Goal: Navigation & Orientation: Find specific page/section

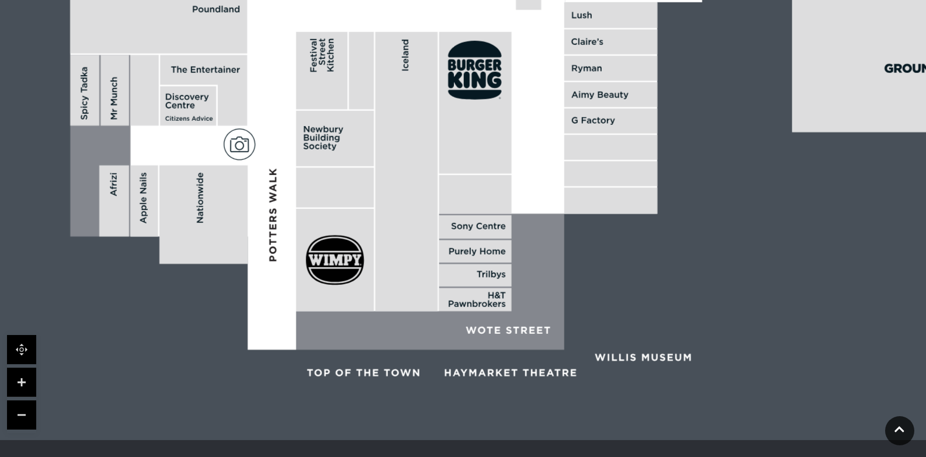
scroll to position [403, 0]
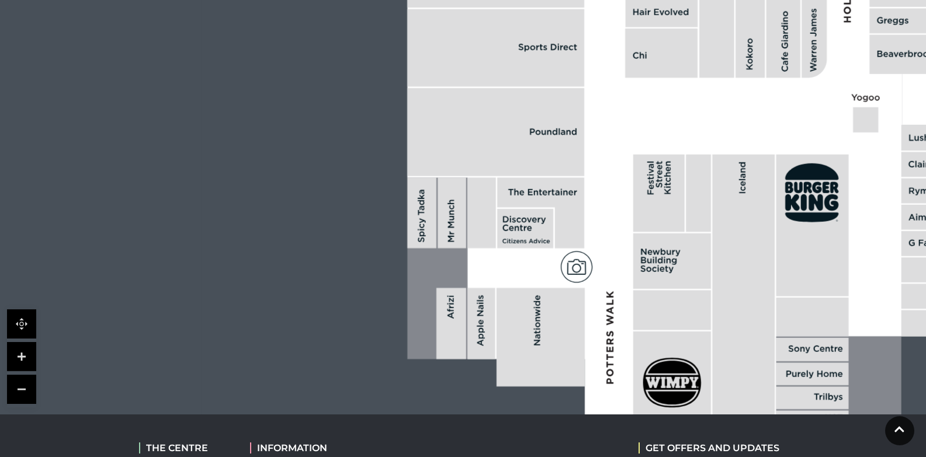
drag, startPoint x: 524, startPoint y: 305, endPoint x: 851, endPoint y: 445, distance: 355.4
click at [851, 445] on body "Skip to Navigation Skip to Content Toggle navigation .st5{fill:none;stroke:#FFF…" at bounding box center [463, 133] width 926 height 1073
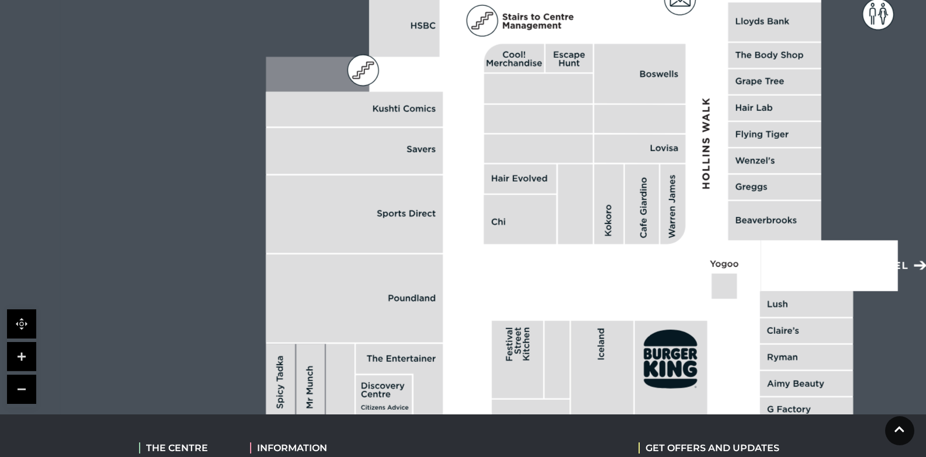
drag, startPoint x: 772, startPoint y: 237, endPoint x: 616, endPoint y: 445, distance: 260.4
click at [616, 445] on body "Skip to Navigation Skip to Content Toggle navigation .st5{fill:none;stroke:#FFF…" at bounding box center [463, 133] width 926 height 1073
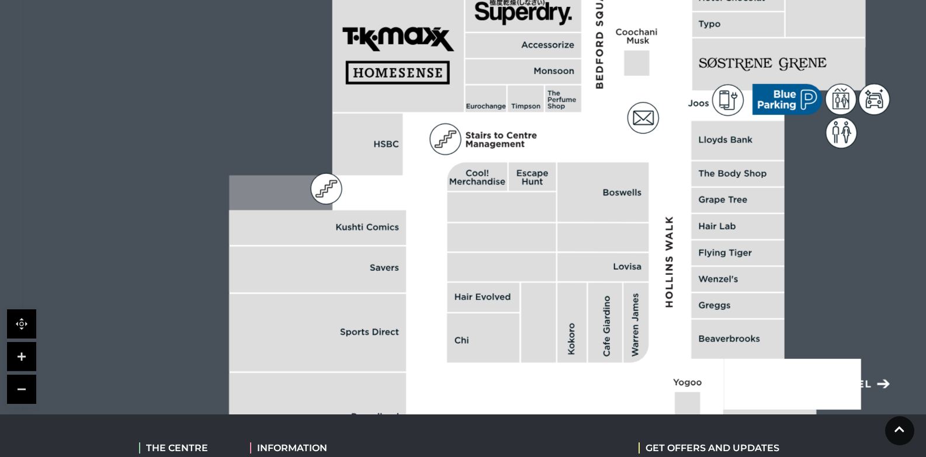
drag, startPoint x: 574, startPoint y: 209, endPoint x: 536, endPoint y: 328, distance: 125.3
click at [536, 328] on rect at bounding box center [538, 323] width 35 height 80
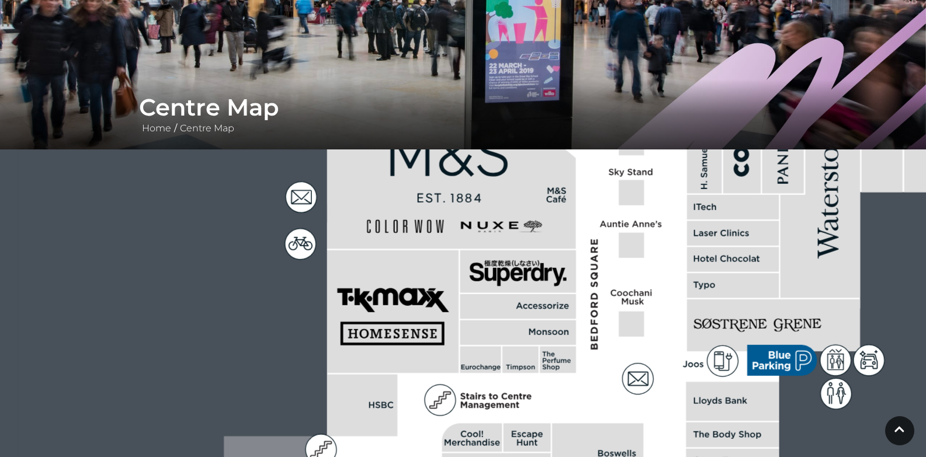
scroll to position [0, 0]
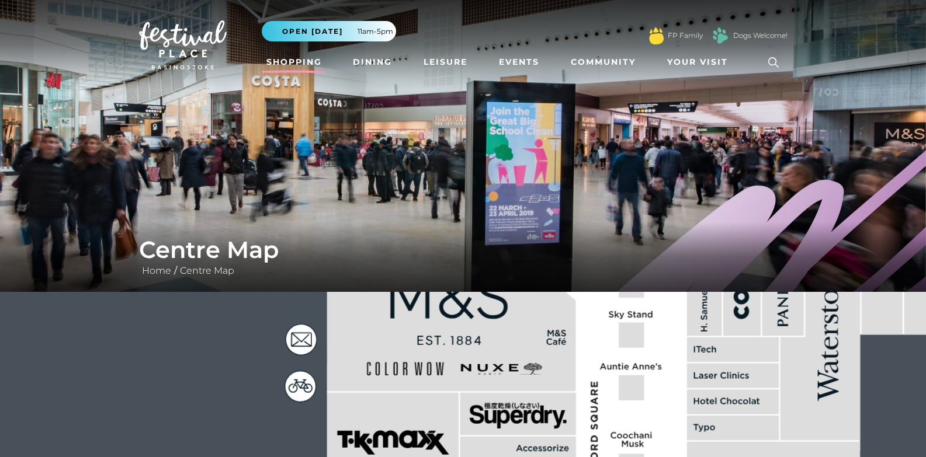
click at [295, 53] on link "Shopping" at bounding box center [294, 62] width 65 height 22
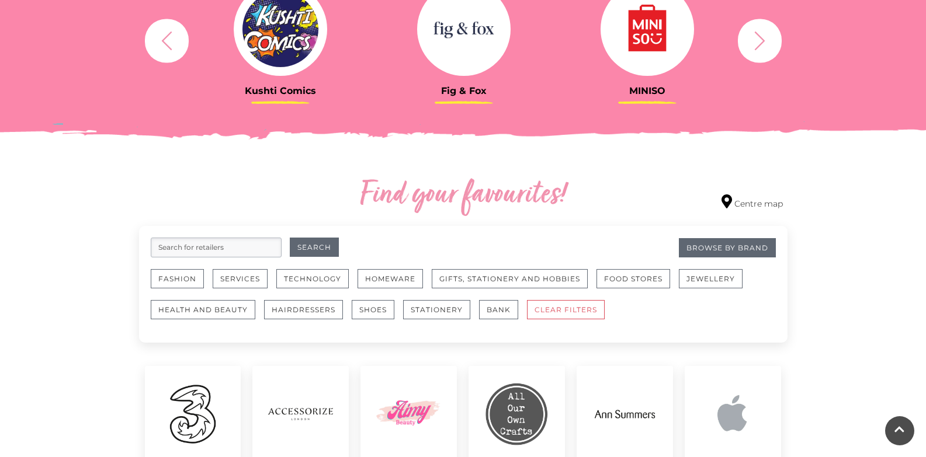
scroll to position [350, 0]
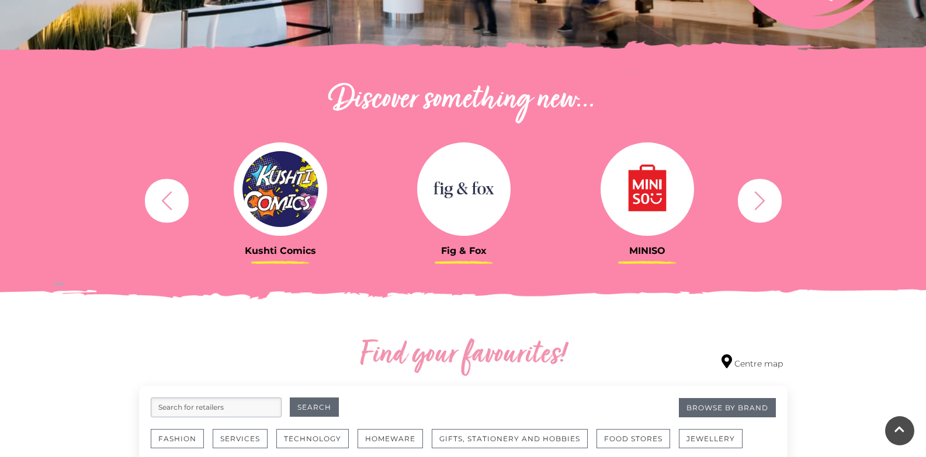
click at [779, 207] on button "button" at bounding box center [760, 201] width 44 height 44
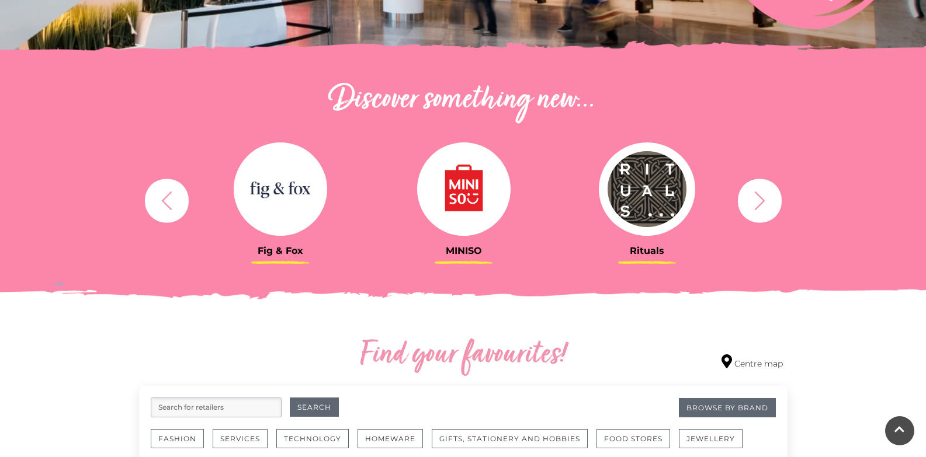
click at [769, 202] on icon "button" at bounding box center [760, 201] width 22 height 22
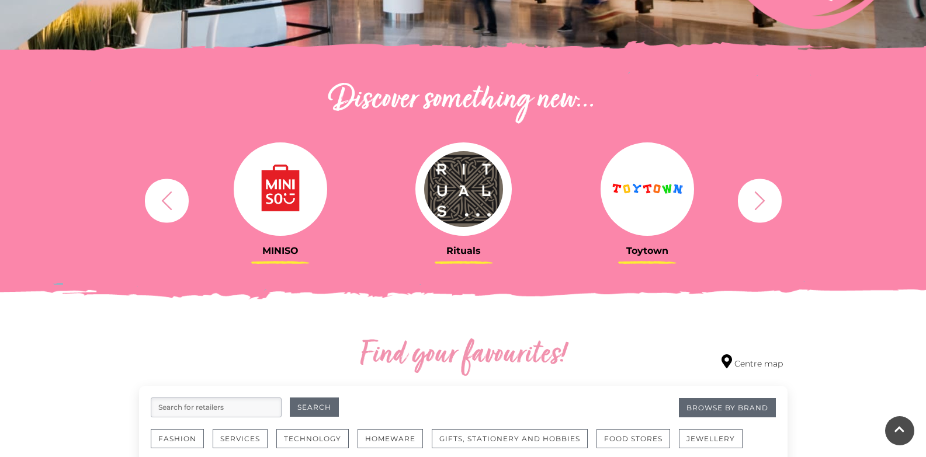
click at [769, 202] on icon "button" at bounding box center [760, 201] width 22 height 22
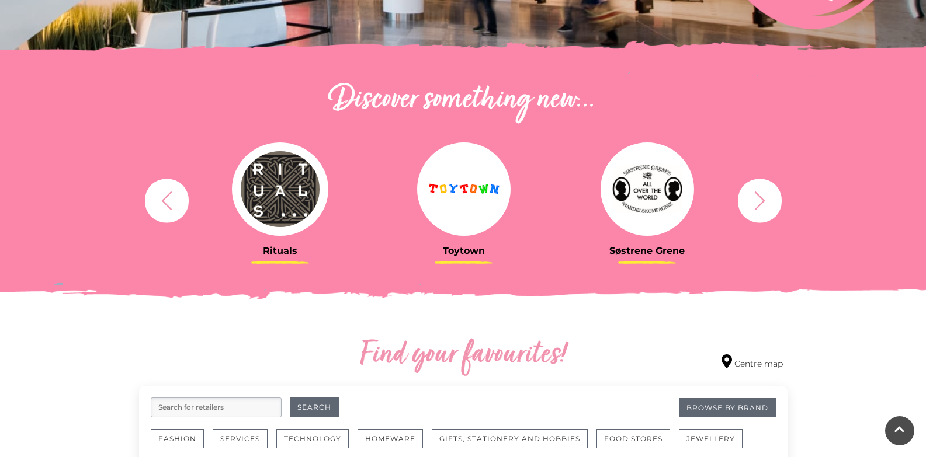
click at [494, 189] on img at bounding box center [463, 189] width 93 height 93
click at [472, 185] on img at bounding box center [463, 189] width 93 height 93
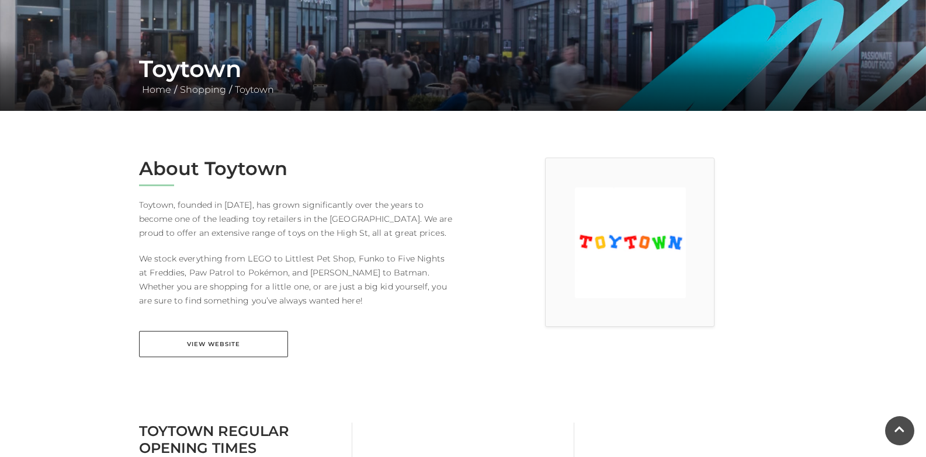
scroll to position [175, 0]
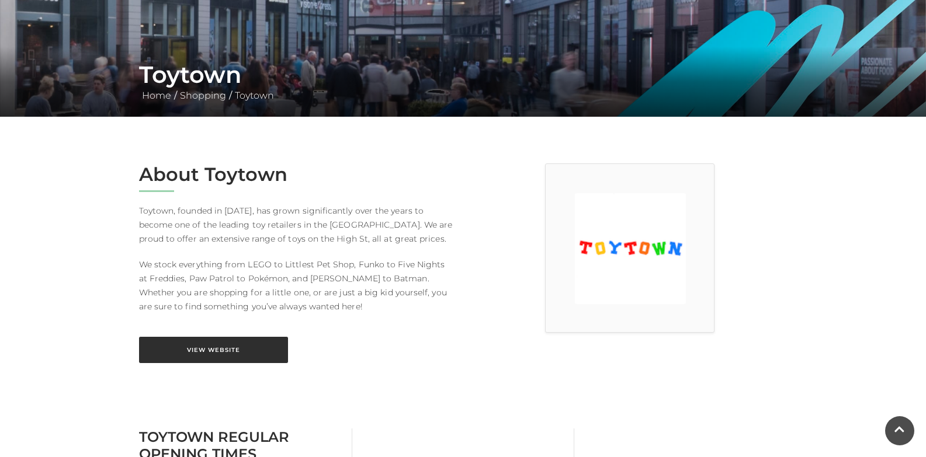
click at [200, 344] on link "View Website" at bounding box center [213, 350] width 149 height 26
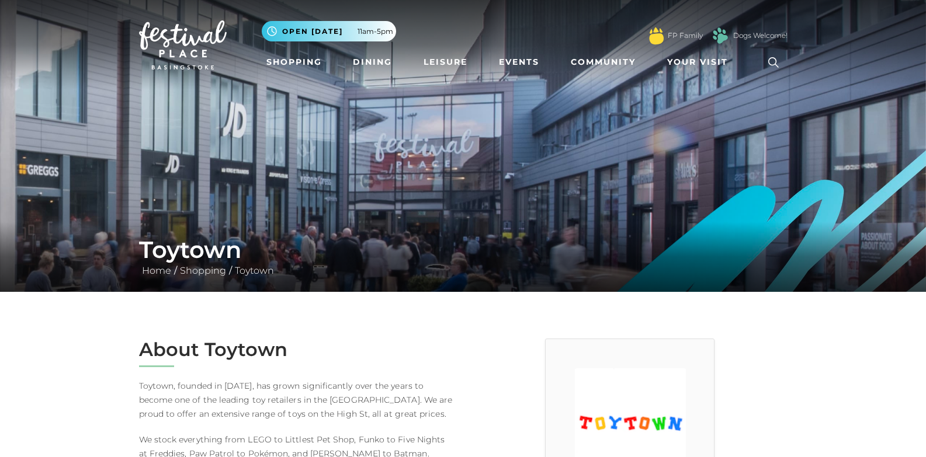
click at [287, 50] on li "Shopping" at bounding box center [294, 62] width 65 height 27
click at [289, 59] on link "Shopping" at bounding box center [294, 62] width 65 height 22
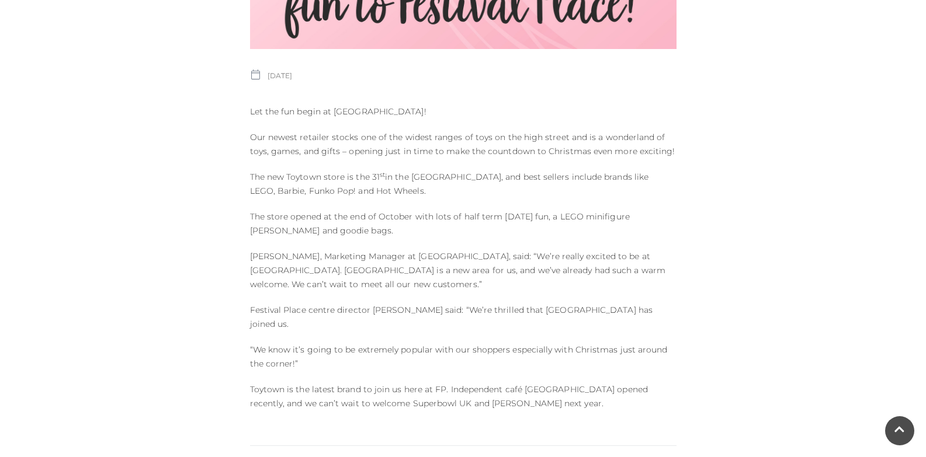
scroll to position [526, 0]
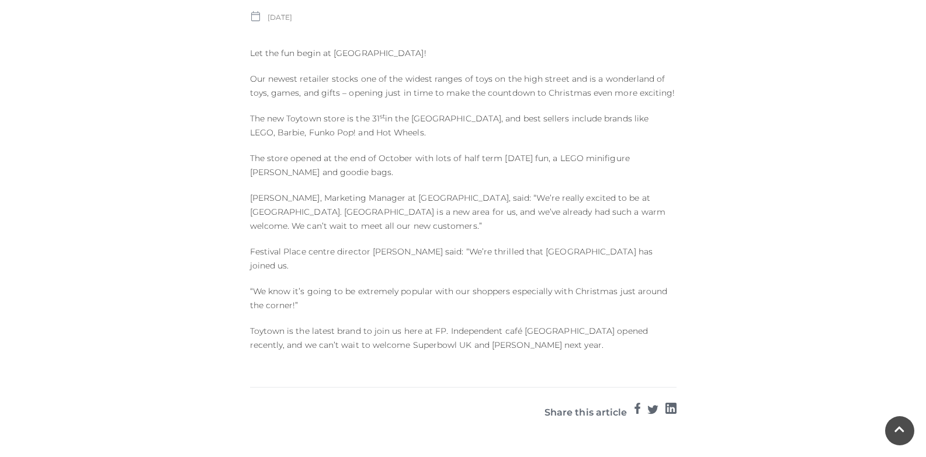
click at [426, 105] on div "Published on: 06 NOVEMBER 2024 Let the fun begin at Toytown! Our newest retaile…" at bounding box center [463, 88] width 444 height 551
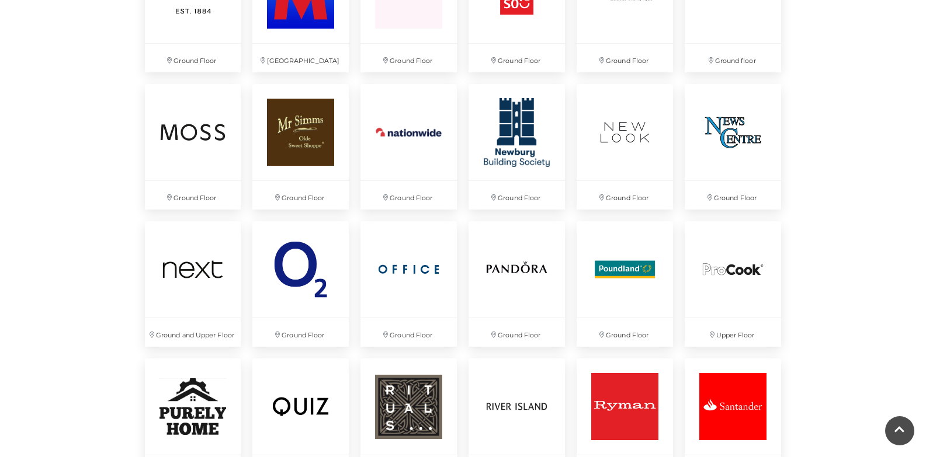
scroll to position [2395, 0]
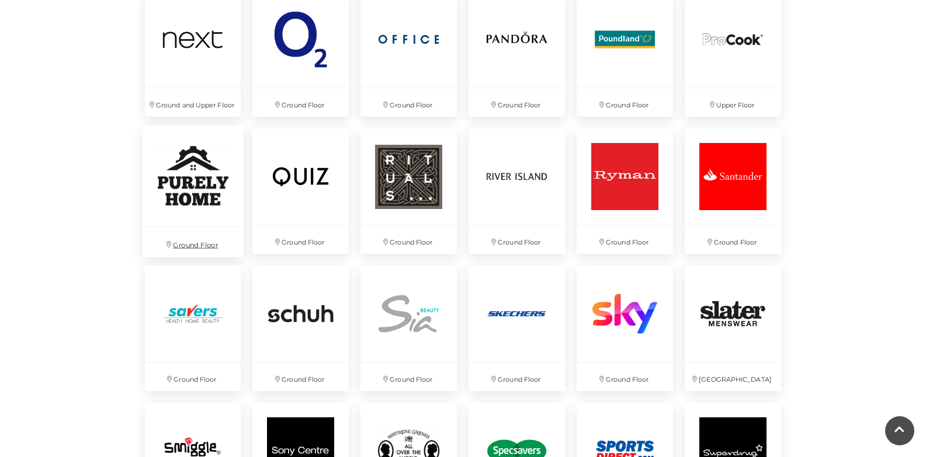
click at [203, 216] on img at bounding box center [192, 176] width 101 height 101
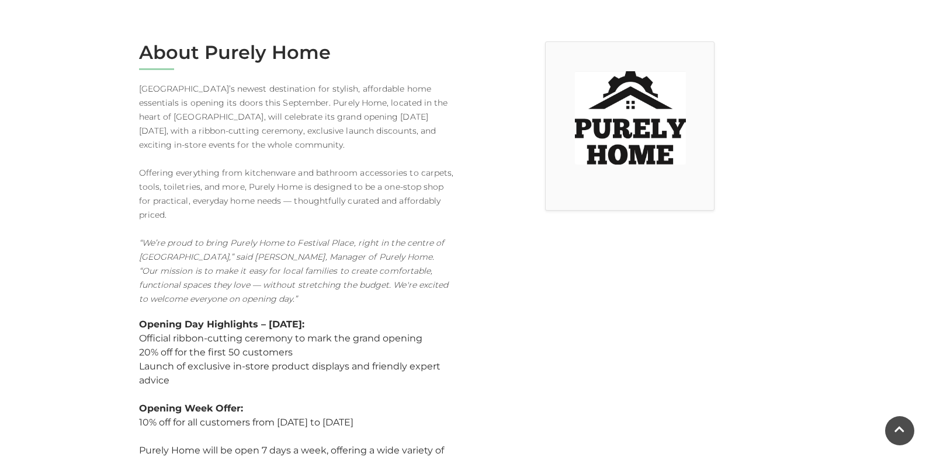
scroll to position [234, 0]
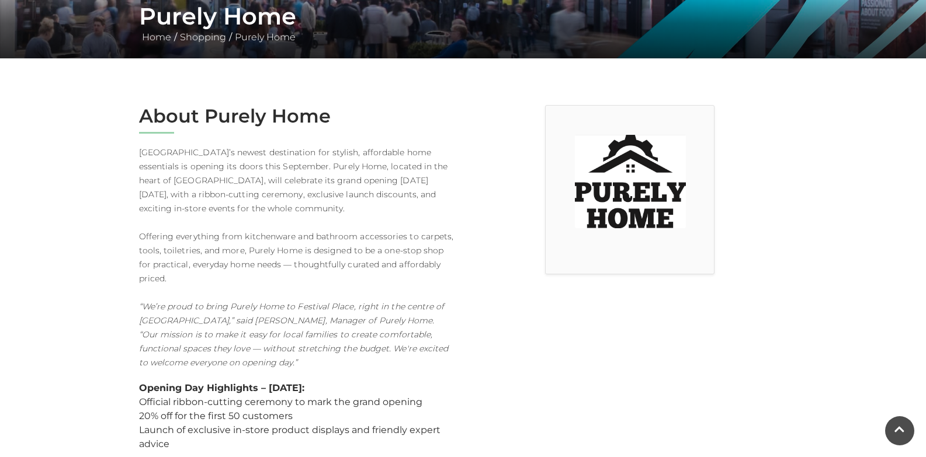
click at [204, 220] on p "Basingstoke’s newest destination for stylish, affordable home essentials is ope…" at bounding box center [296, 257] width 315 height 224
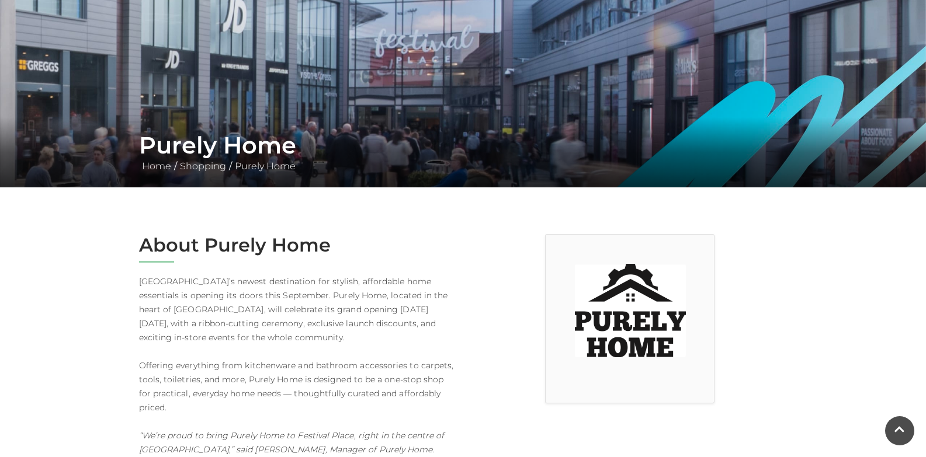
scroll to position [0, 0]
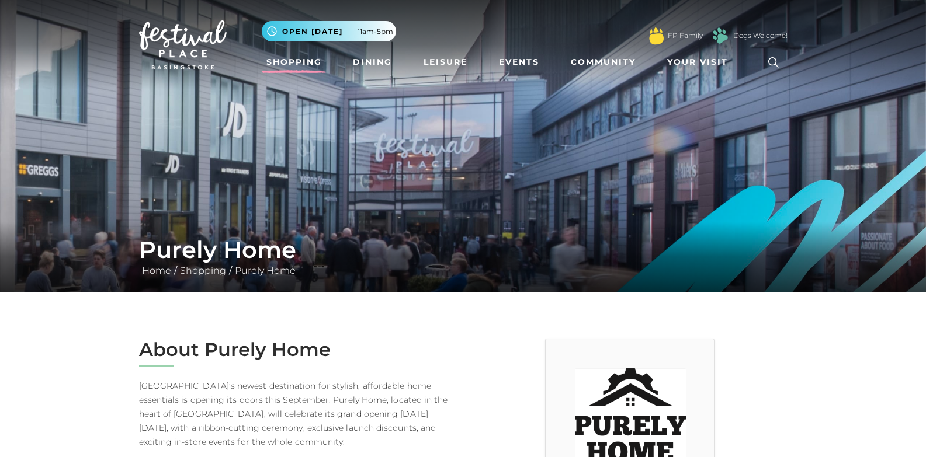
click at [289, 61] on link "Shopping" at bounding box center [294, 62] width 65 height 22
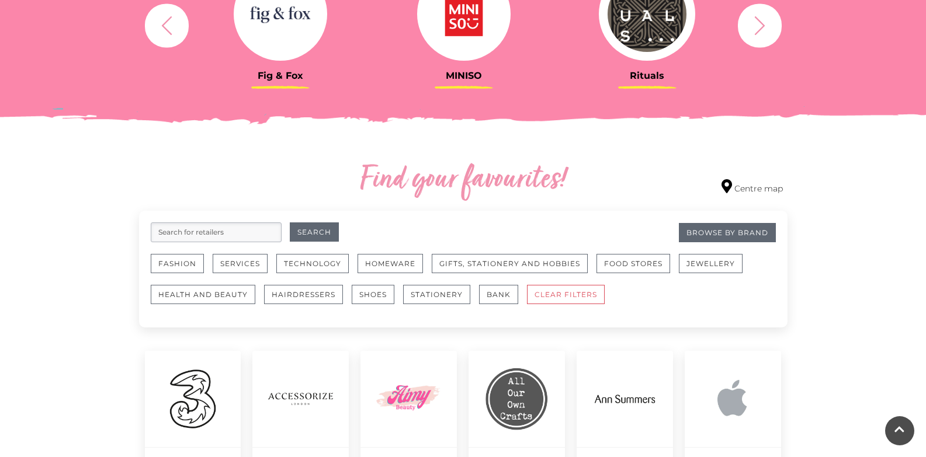
scroll to position [643, 0]
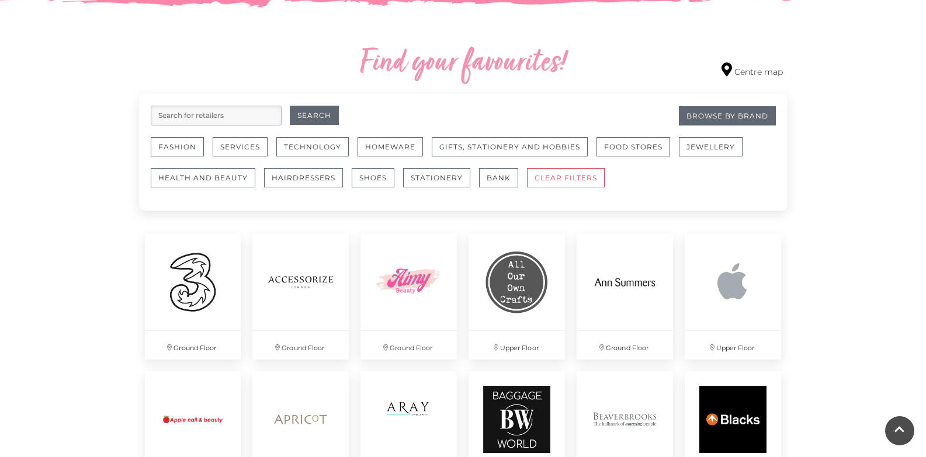
click at [770, 74] on link "Centre map" at bounding box center [751, 71] width 61 height 16
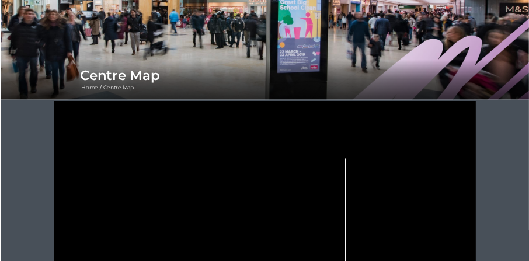
scroll to position [292, 0]
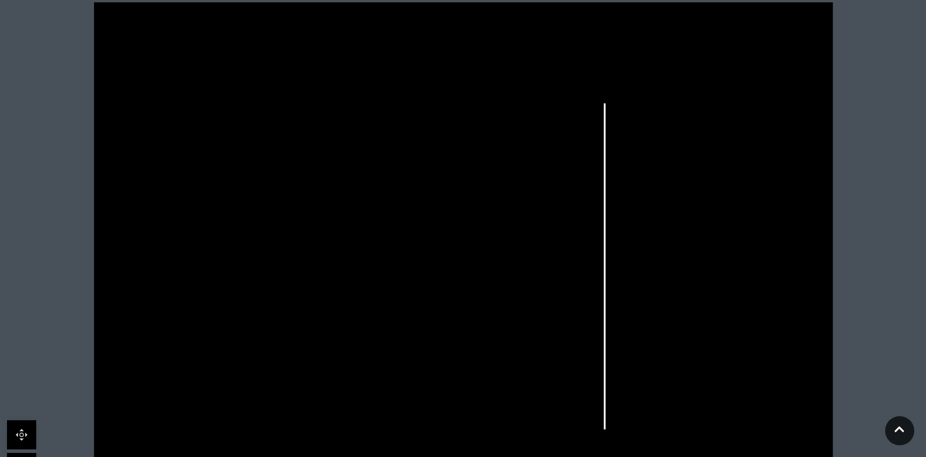
click at [443, 241] on rect at bounding box center [444, 242] width 29 height 8
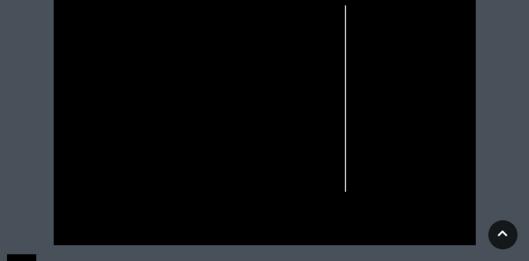
scroll to position [526, 0]
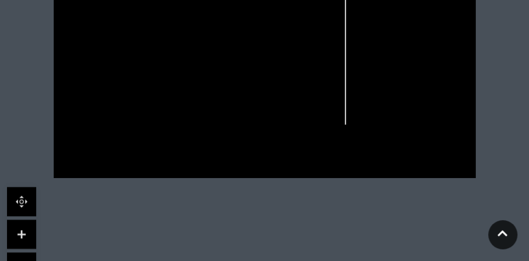
click at [29, 232] on link at bounding box center [21, 234] width 29 height 29
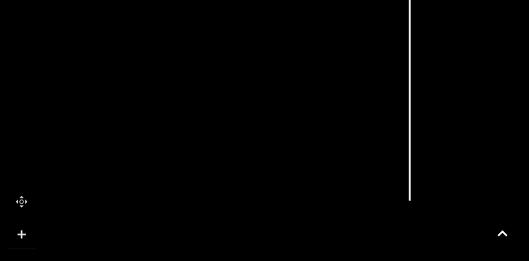
click at [29, 231] on link at bounding box center [21, 234] width 29 height 29
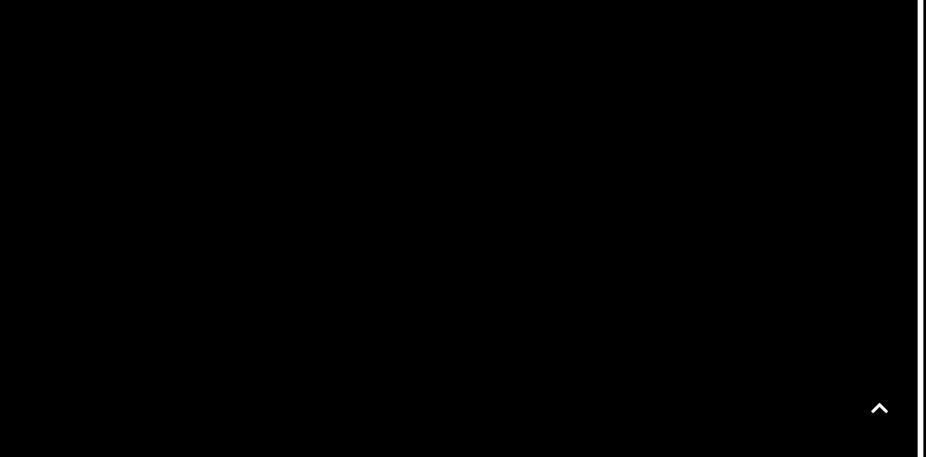
scroll to position [292, 0]
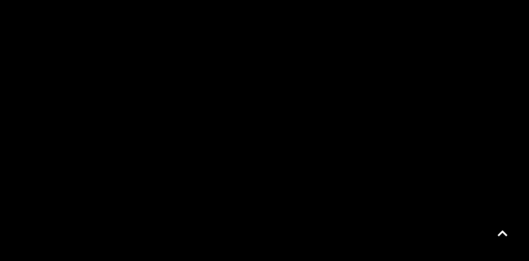
drag, startPoint x: 133, startPoint y: 187, endPoint x: 246, endPoint y: 194, distance: 113.5
drag, startPoint x: 239, startPoint y: 190, endPoint x: 238, endPoint y: 181, distance: 9.9
click at [238, 181] on polygon at bounding box center [231, 198] width 46 height 114
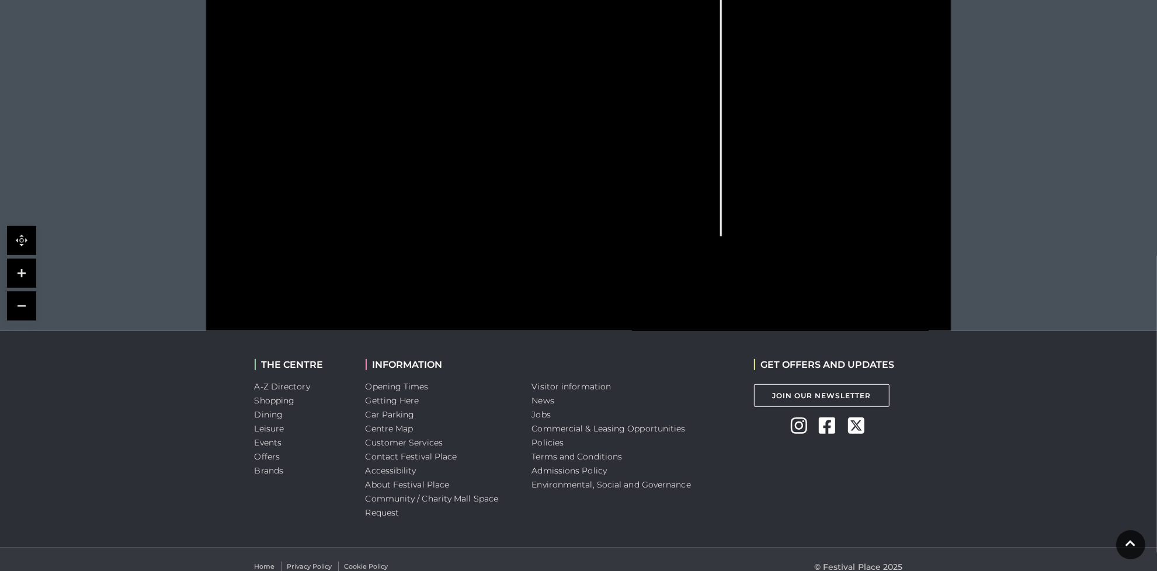
scroll to position [501, 0]
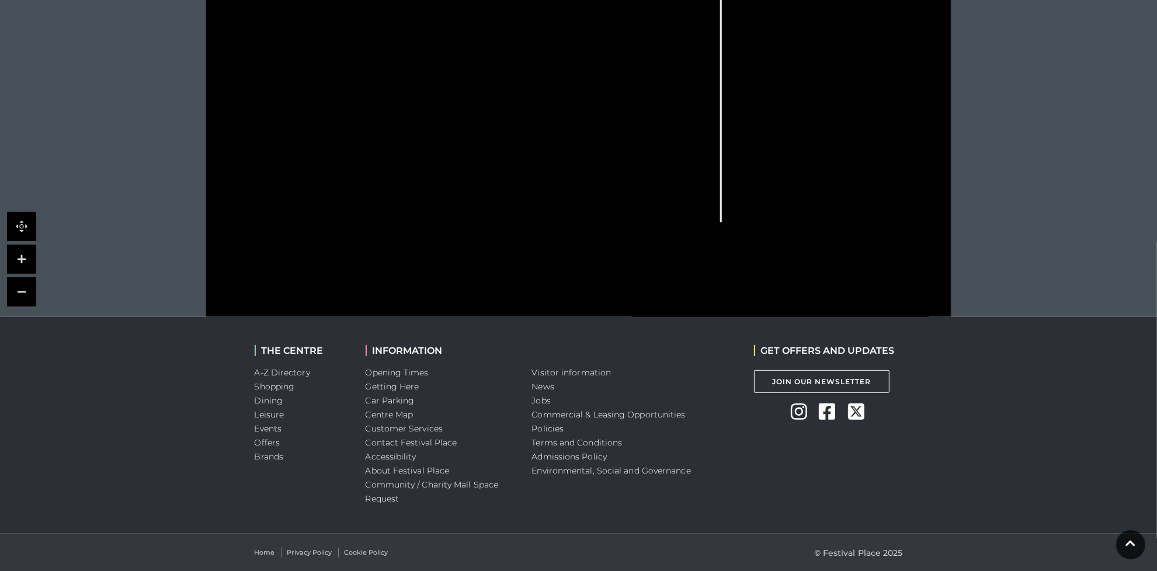
click at [797, 417] on icon at bounding box center [799, 411] width 16 height 19
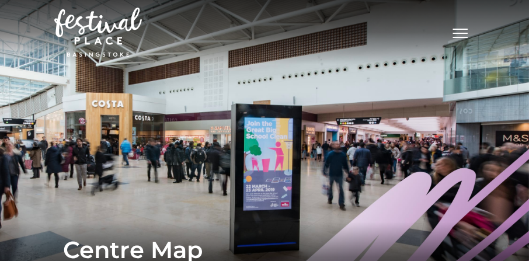
scroll to position [0, 0]
click at [464, 34] on button "Toggle navigation" at bounding box center [460, 31] width 29 height 17
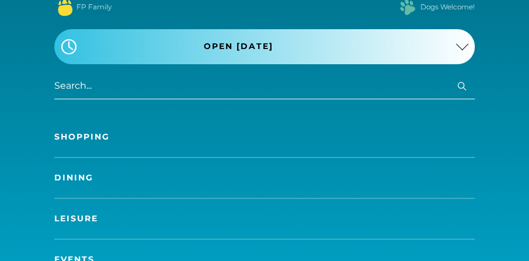
scroll to position [166, 0]
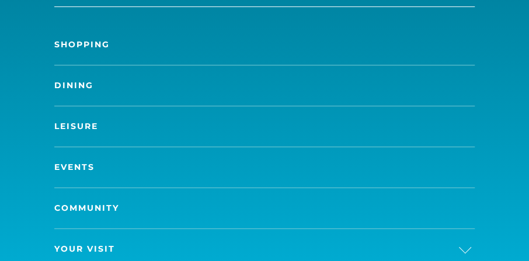
click at [78, 81] on link "Dining" at bounding box center [264, 85] width 421 height 40
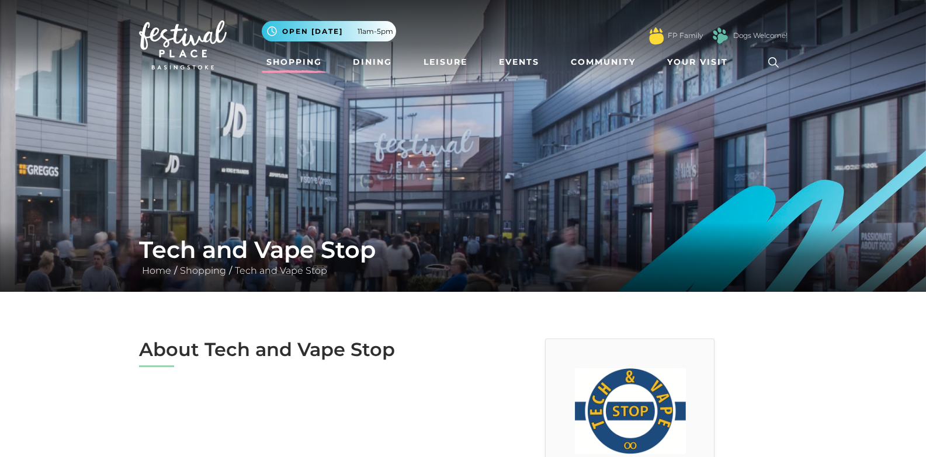
click at [284, 65] on link "Shopping" at bounding box center [294, 62] width 65 height 22
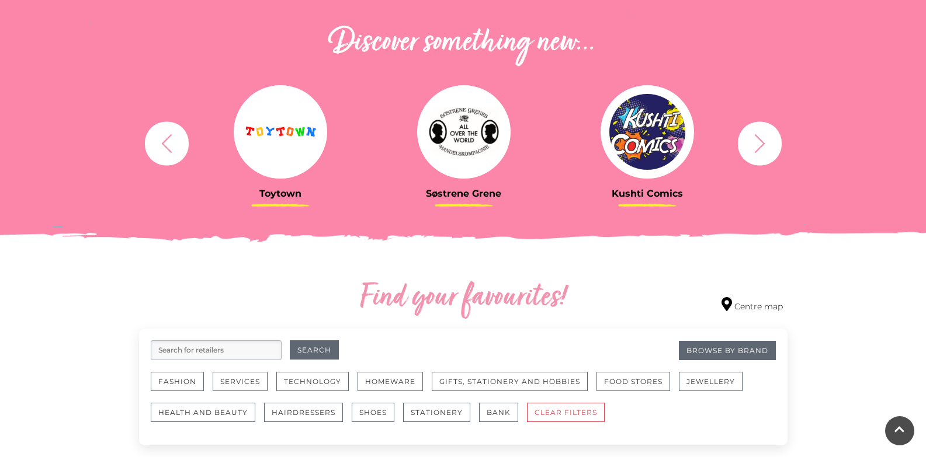
scroll to position [407, 0]
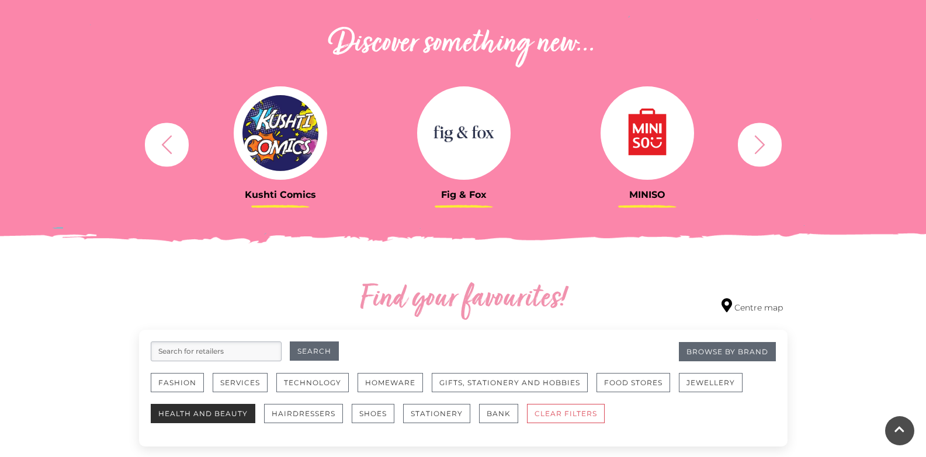
click at [221, 415] on button "Health and Beauty" at bounding box center [203, 413] width 105 height 19
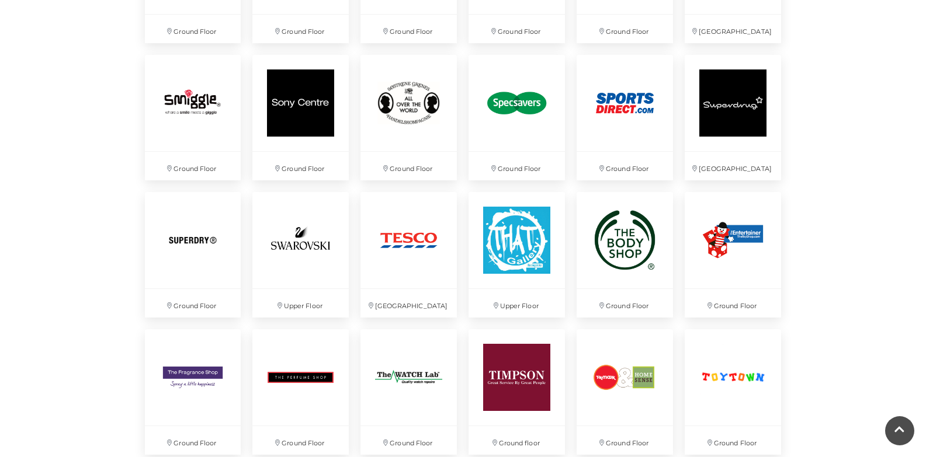
scroll to position [2746, 0]
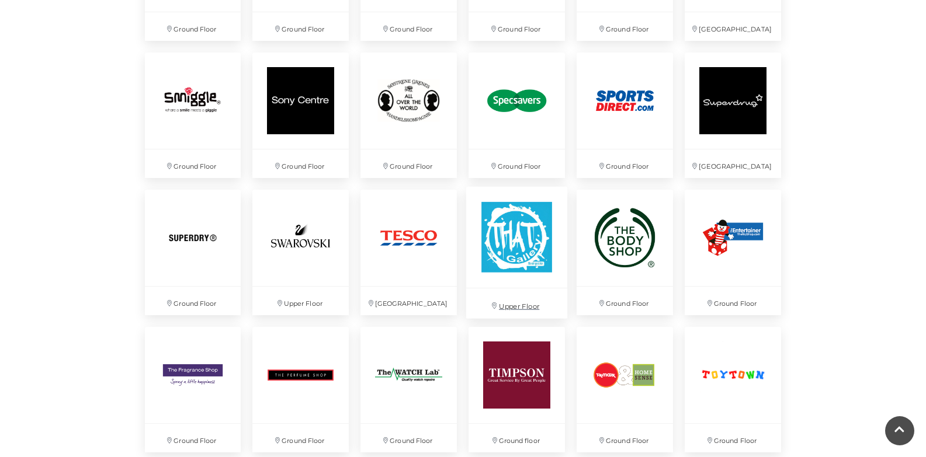
click at [502, 249] on img at bounding box center [516, 237] width 101 height 101
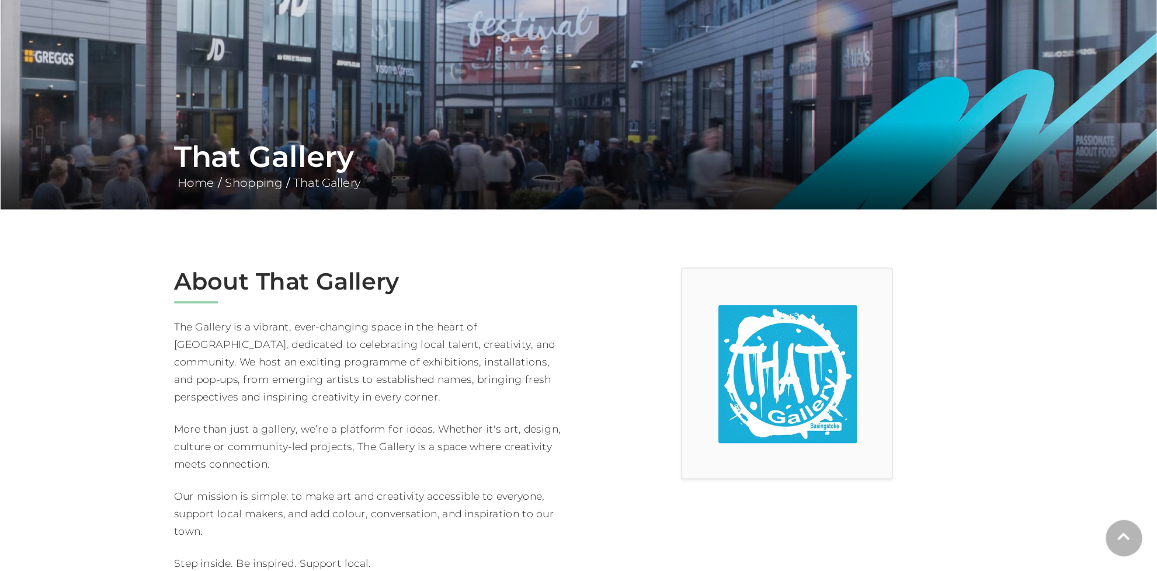
scroll to position [292, 0]
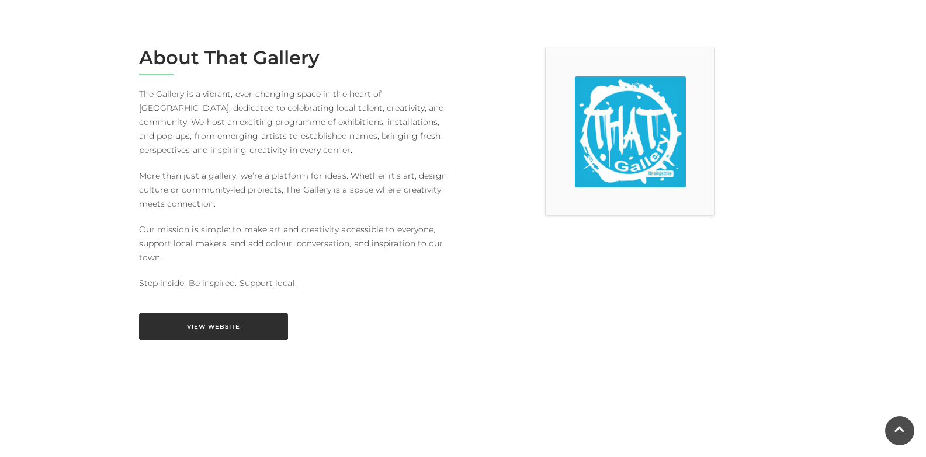
click at [212, 327] on link "View Website" at bounding box center [213, 327] width 149 height 26
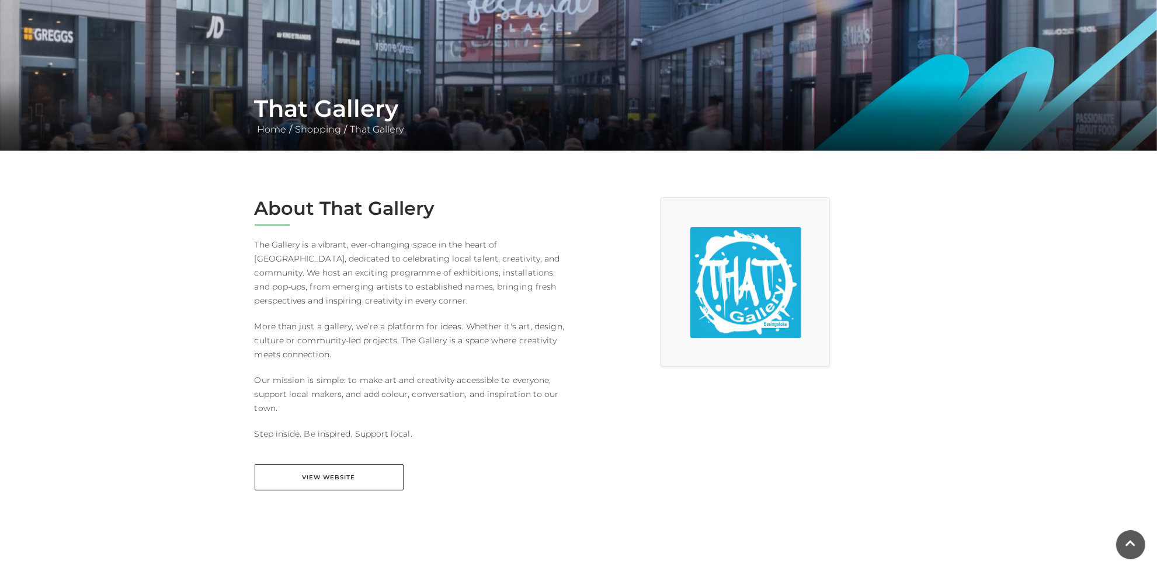
scroll to position [0, 0]
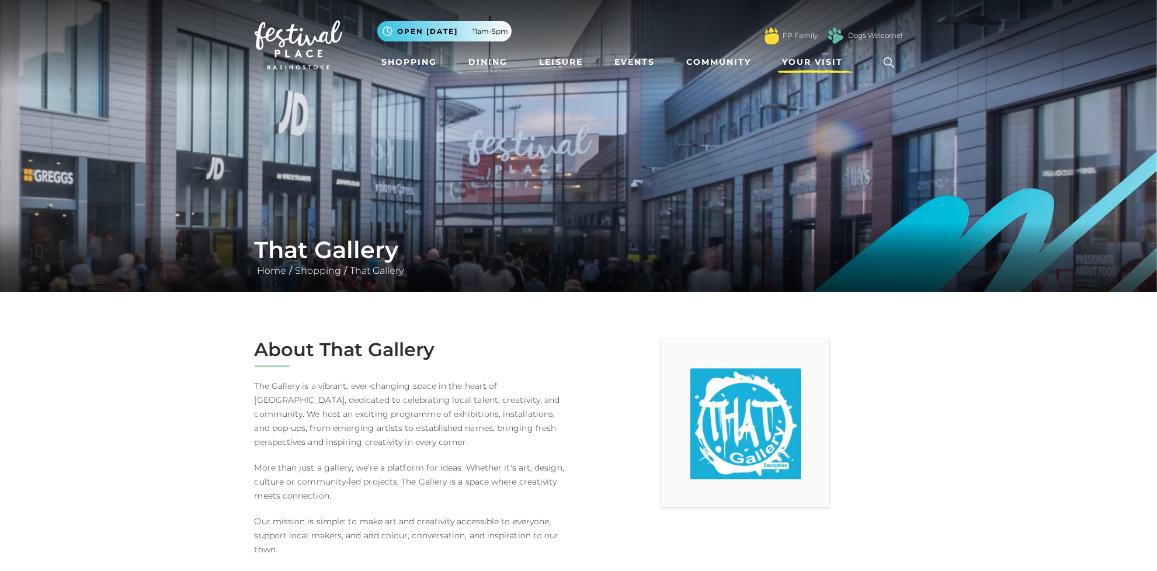
click at [801, 62] on span "Your Visit" at bounding box center [813, 62] width 61 height 12
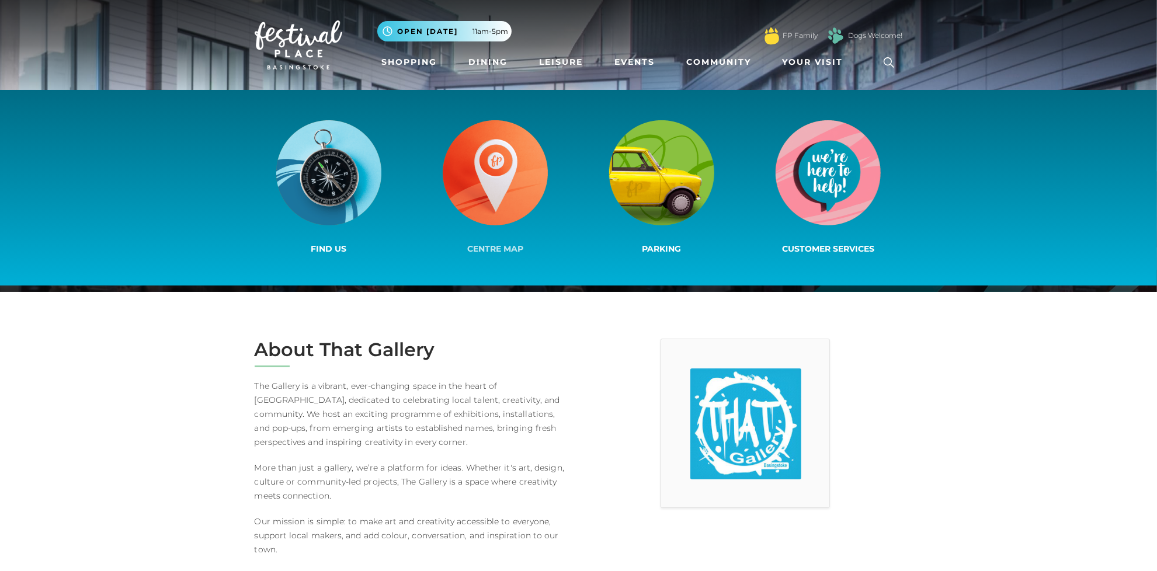
click at [459, 189] on img at bounding box center [495, 172] width 105 height 105
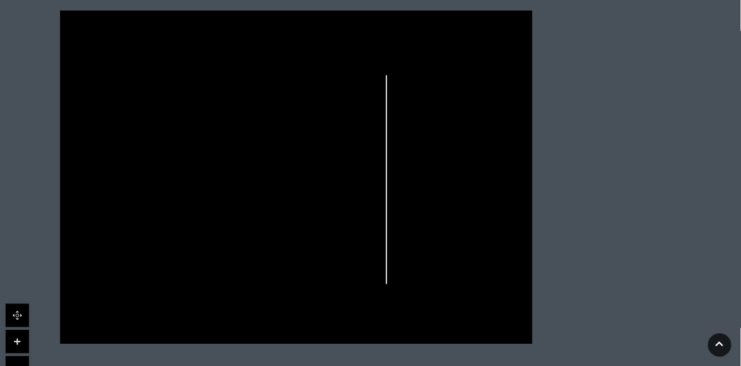
scroll to position [333, 0]
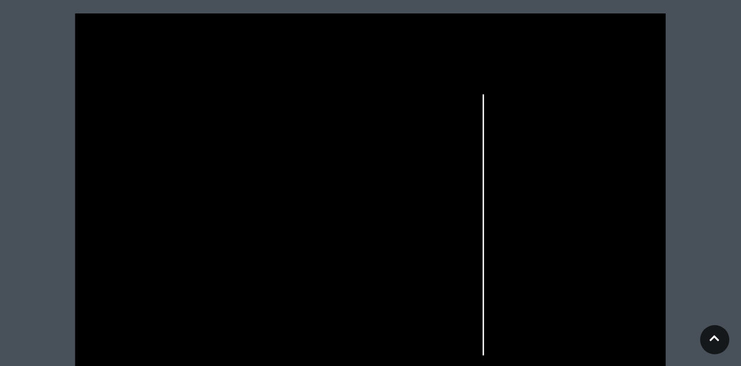
click at [89, 365] on icon at bounding box center [370, 221] width 740 height 417
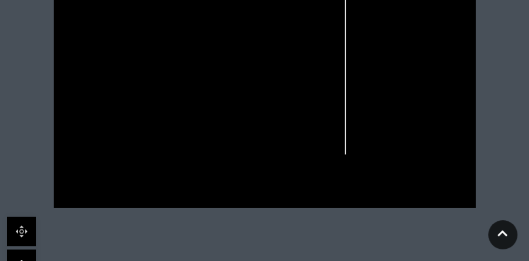
scroll to position [567, 0]
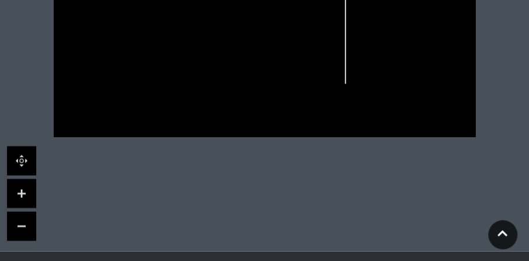
click at [27, 188] on link at bounding box center [21, 193] width 29 height 29
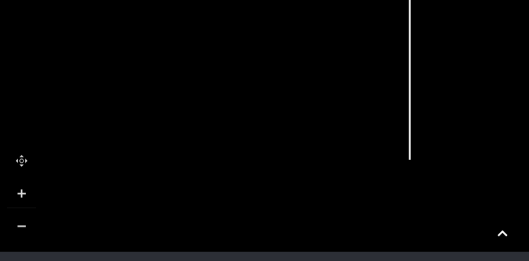
click at [27, 188] on link at bounding box center [21, 193] width 29 height 29
drag, startPoint x: 290, startPoint y: 173, endPoint x: 426, endPoint y: 221, distance: 143.5
click at [418, 220] on icon at bounding box center [396, 54] width 1714 height 964
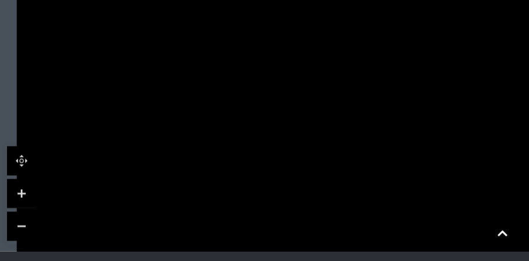
drag, startPoint x: 294, startPoint y: 109, endPoint x: 183, endPoint y: 181, distance: 131.7
click at [193, 182] on polygon at bounding box center [264, 196] width 142 height 78
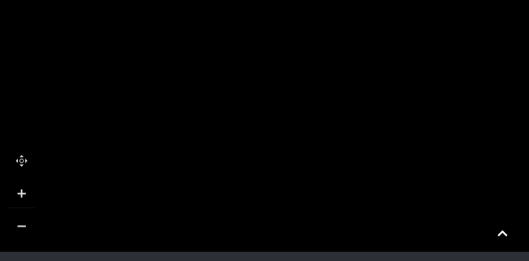
drag, startPoint x: 381, startPoint y: 187, endPoint x: 285, endPoint y: -29, distance: 236.7
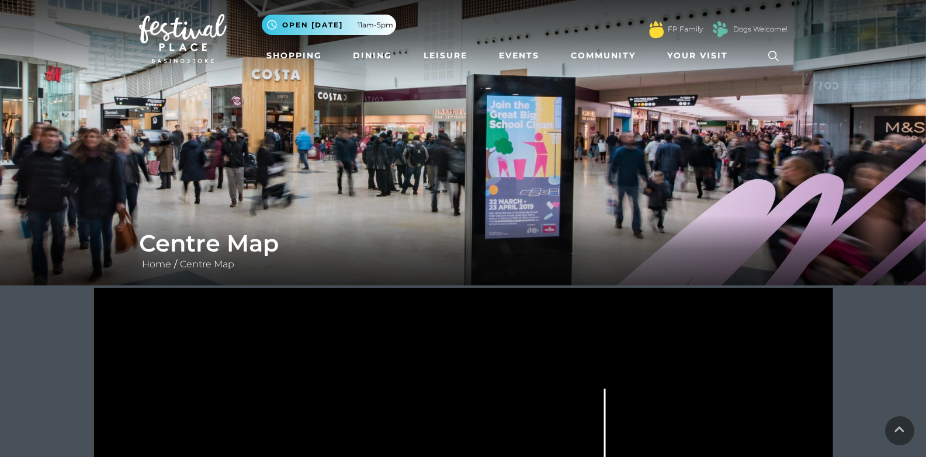
scroll to position [0, 0]
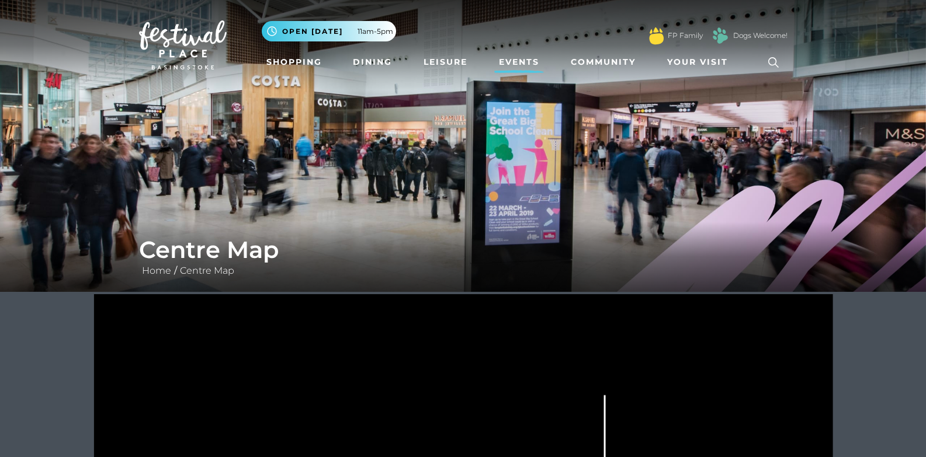
click at [508, 62] on link "Events" at bounding box center [519, 62] width 50 height 22
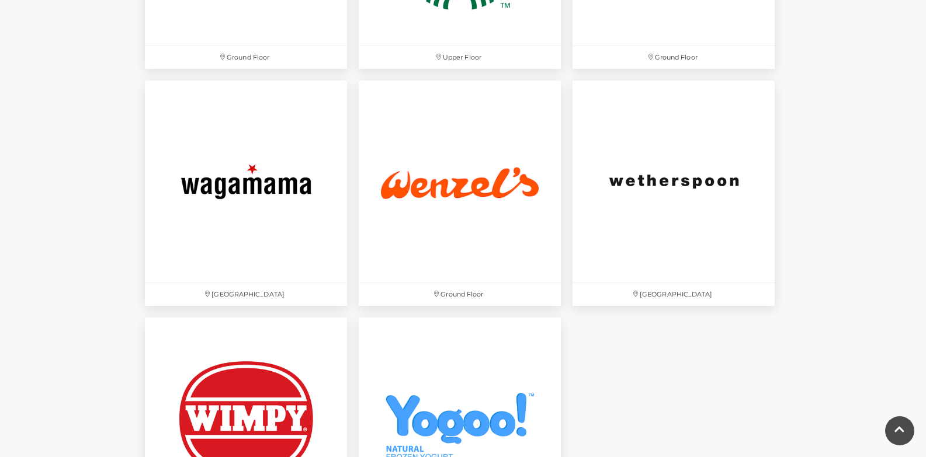
scroll to position [3972, 0]
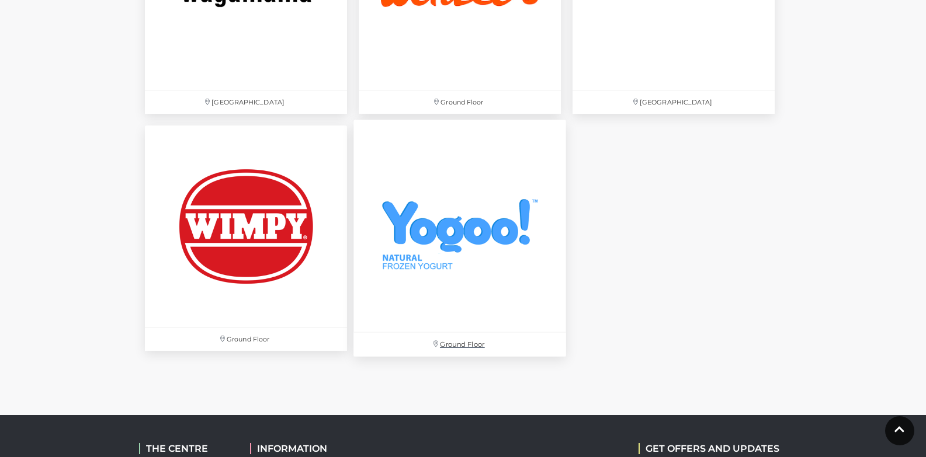
click at [377, 235] on img at bounding box center [459, 226] width 213 height 213
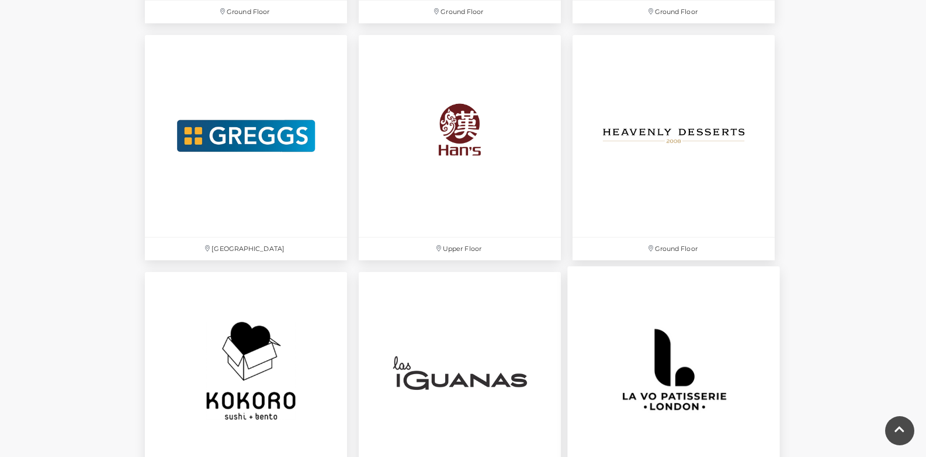
scroll to position [2395, 0]
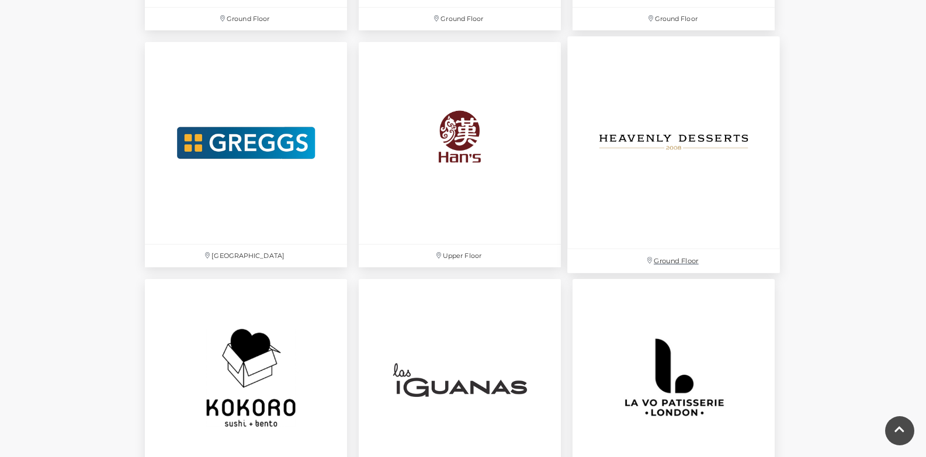
click at [529, 143] on img at bounding box center [673, 142] width 213 height 213
click at [428, 114] on img at bounding box center [459, 142] width 213 height 213
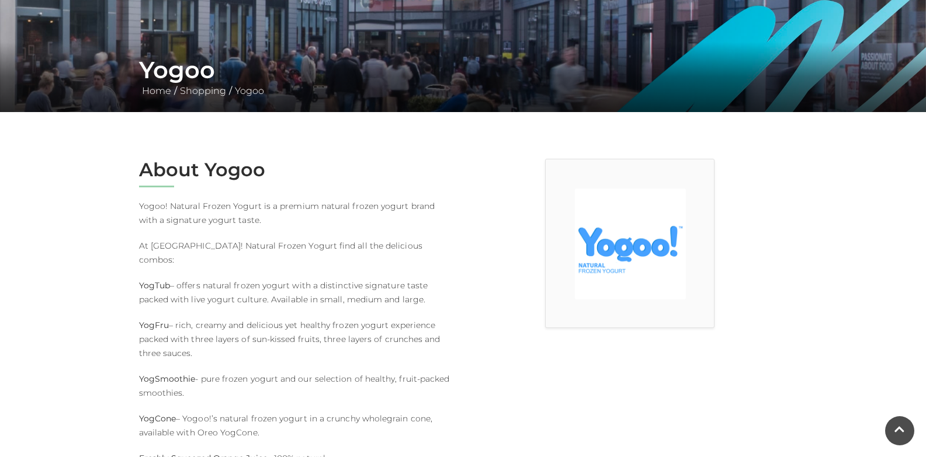
scroll to position [175, 0]
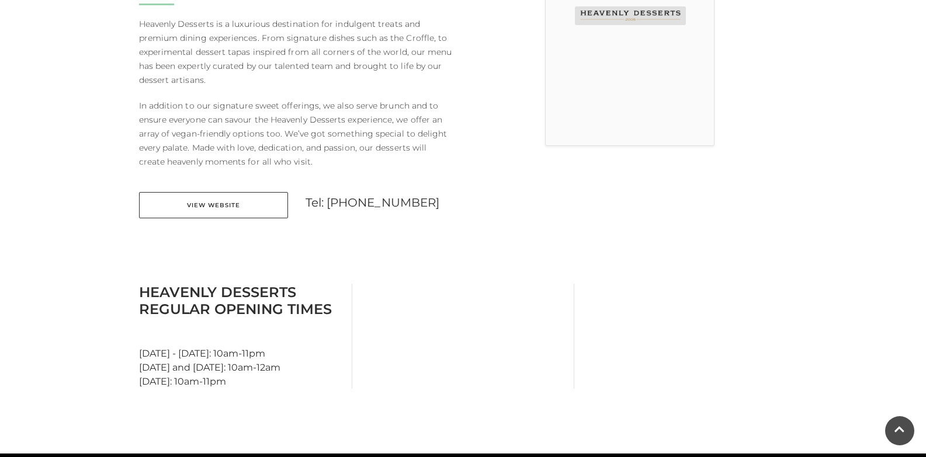
scroll to position [467, 0]
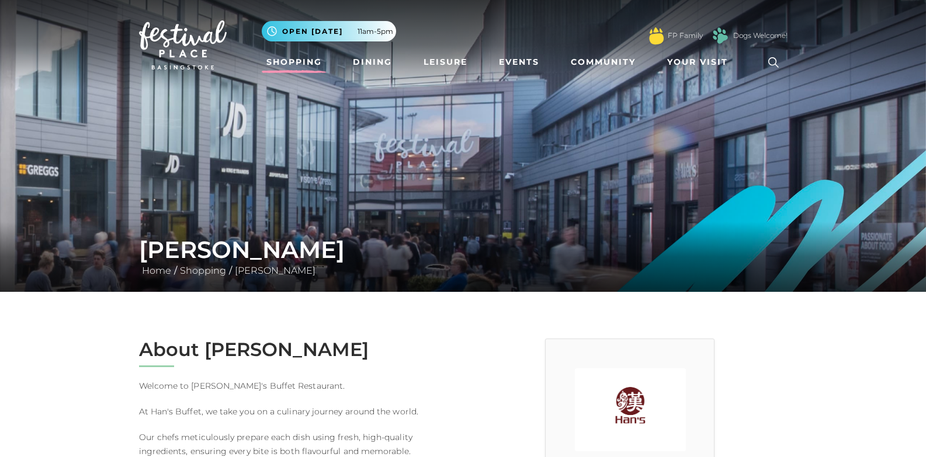
click at [294, 54] on link "Shopping" at bounding box center [294, 62] width 65 height 22
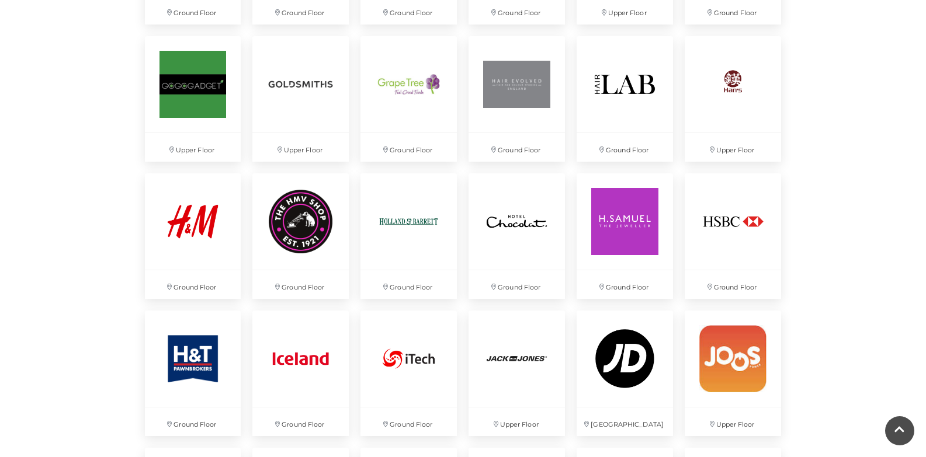
scroll to position [1460, 0]
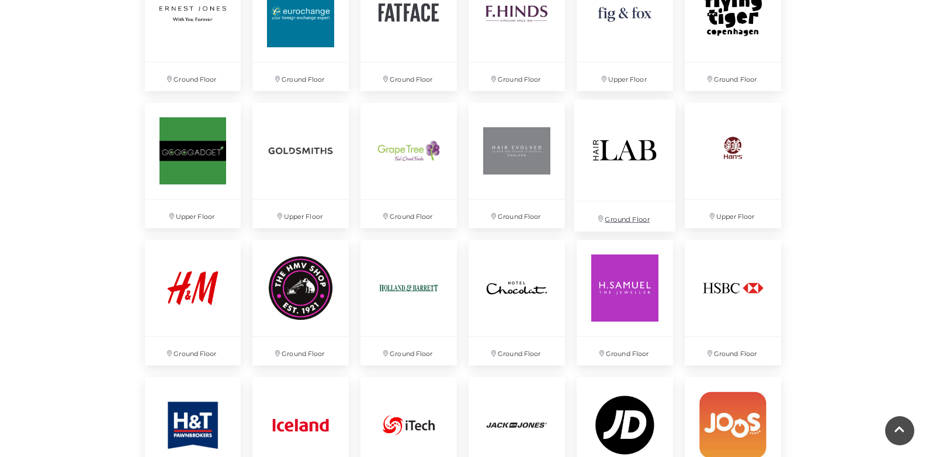
click at [644, 145] on img at bounding box center [624, 149] width 101 height 101
click at [520, 152] on img at bounding box center [516, 149] width 101 height 101
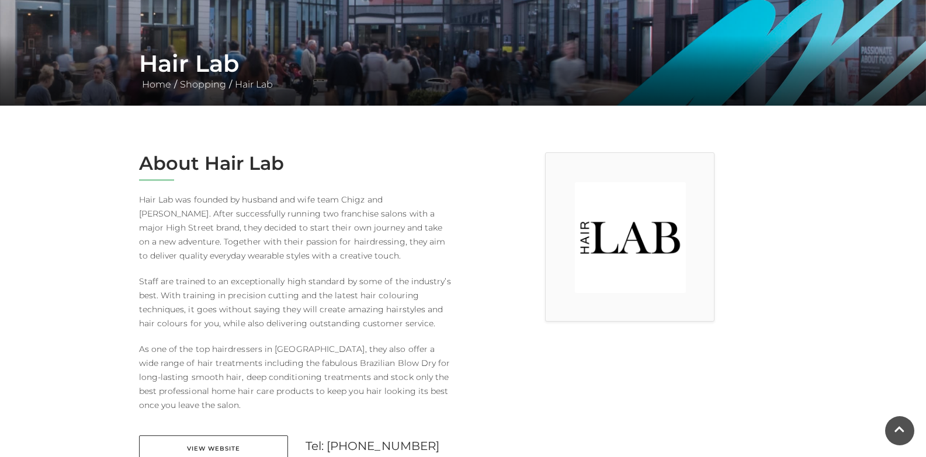
scroll to position [234, 0]
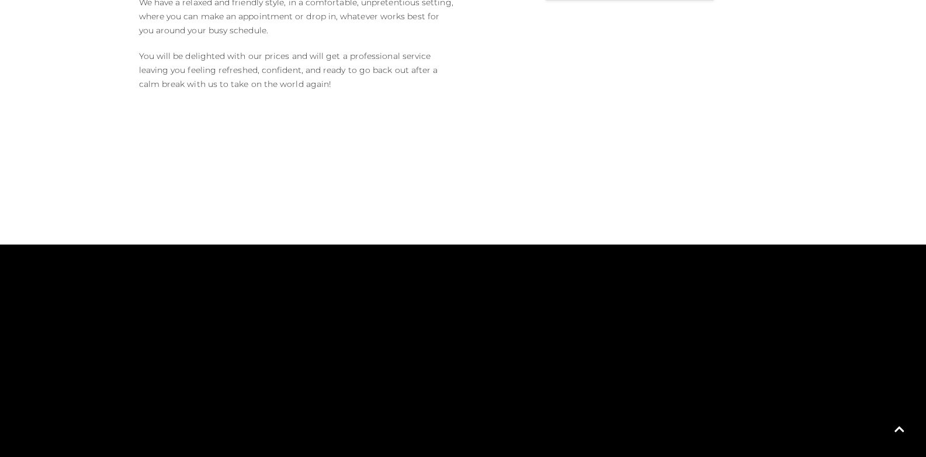
scroll to position [467, 0]
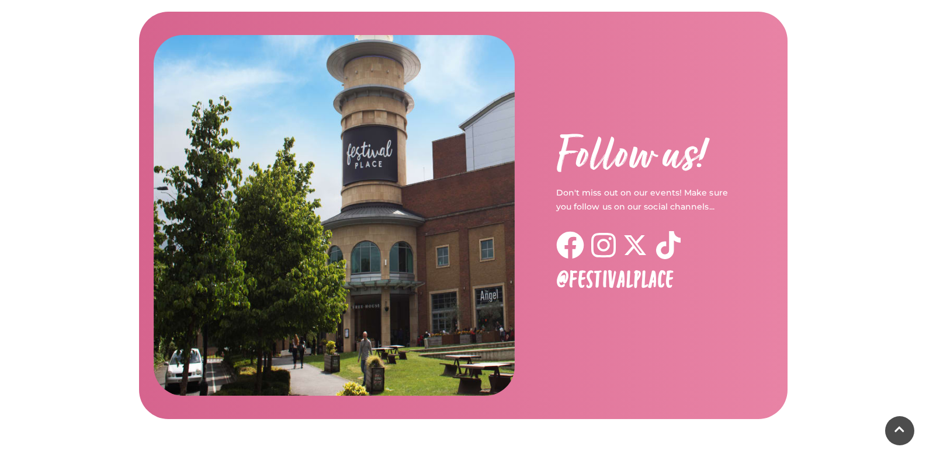
scroll to position [1948, 0]
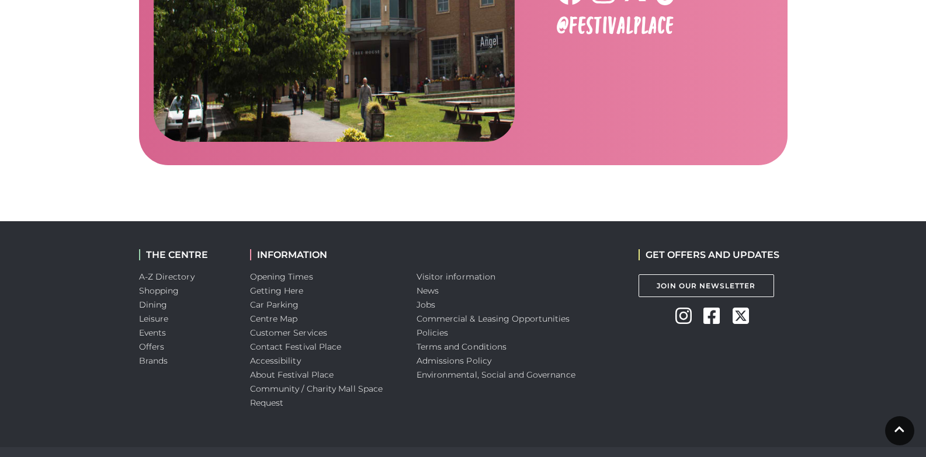
click at [282, 312] on li "Centre Map" at bounding box center [324, 319] width 149 height 14
click at [279, 314] on link "Centre Map" at bounding box center [274, 319] width 48 height 11
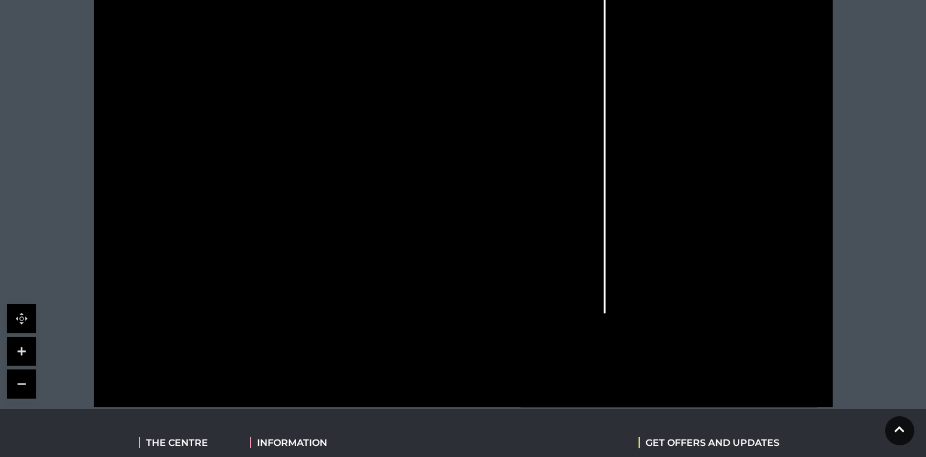
scroll to position [409, 0]
